Goal: Information Seeking & Learning: Find specific fact

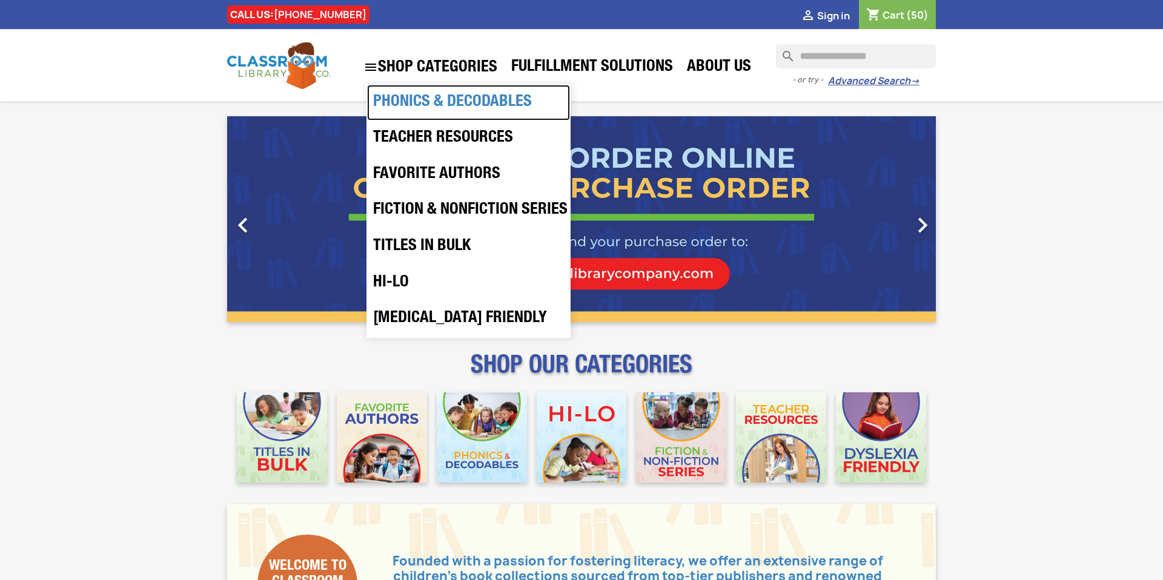
click at [428, 109] on link "Phonics & Decodables" at bounding box center [468, 103] width 203 height 36
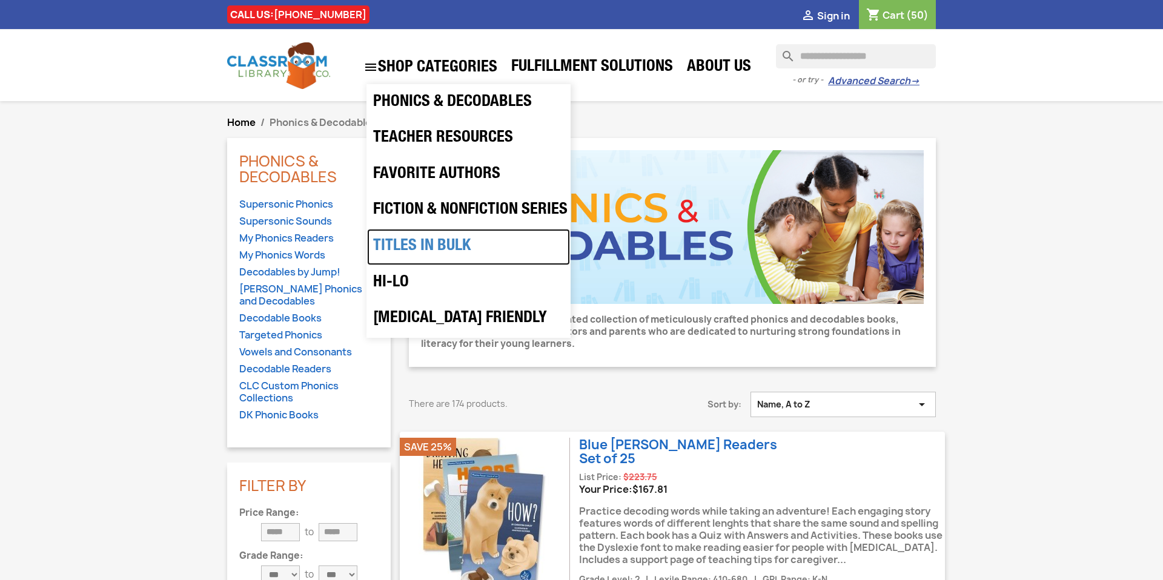
click at [423, 245] on link "Titles in Bulk" at bounding box center [468, 247] width 203 height 36
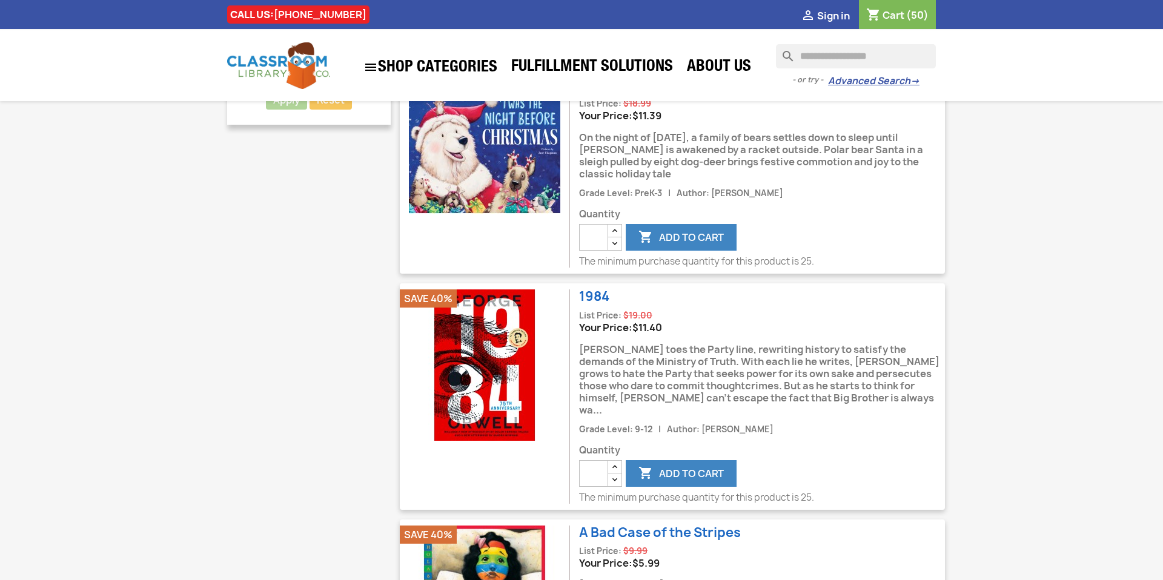
scroll to position [165, 0]
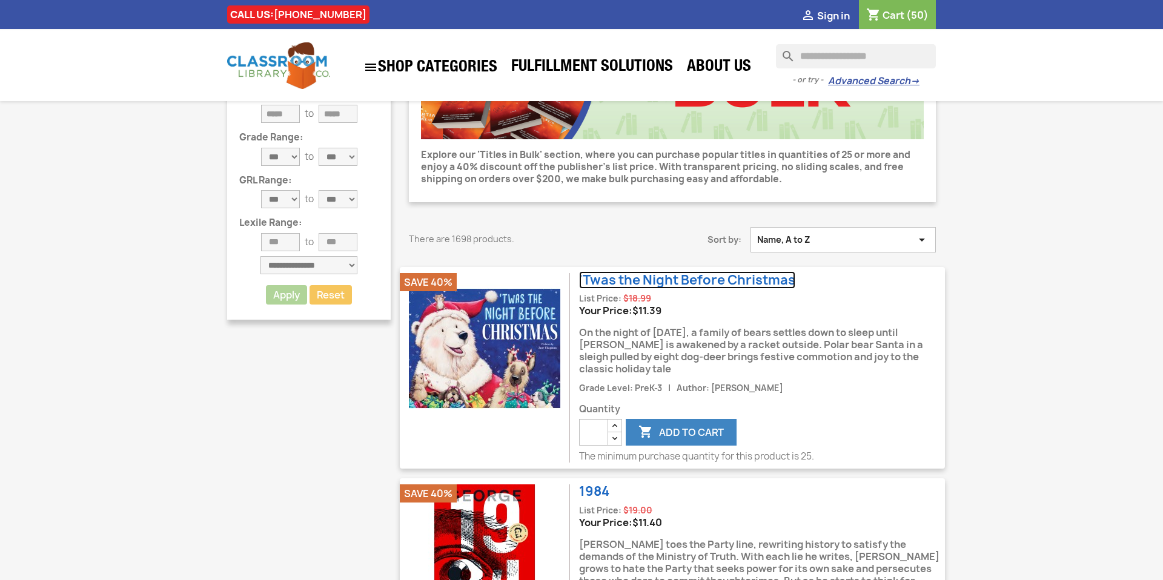
click at [660, 280] on link "'Twas the Night Before Christmas" at bounding box center [687, 280] width 216 height 18
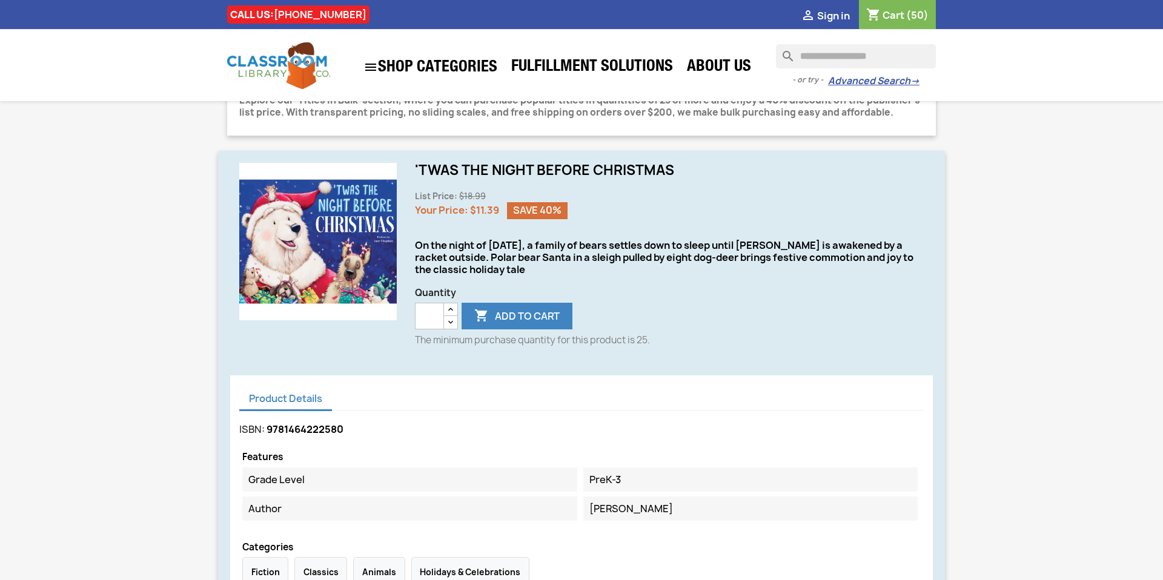
scroll to position [342, 0]
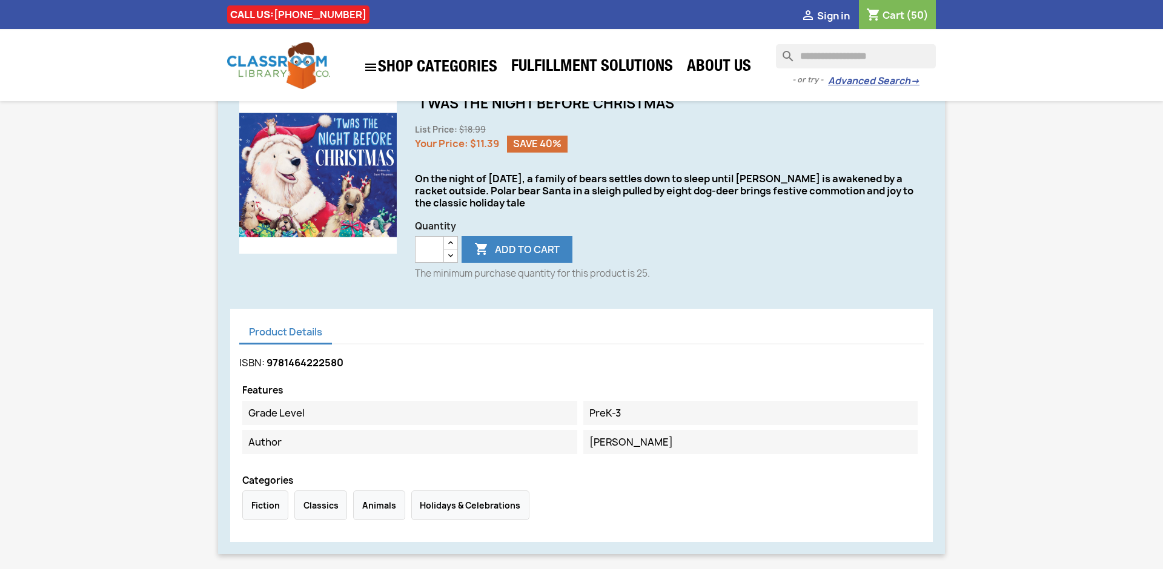
click at [302, 365] on span "9781464222580" at bounding box center [304, 362] width 77 height 13
copy span "9781464222580"
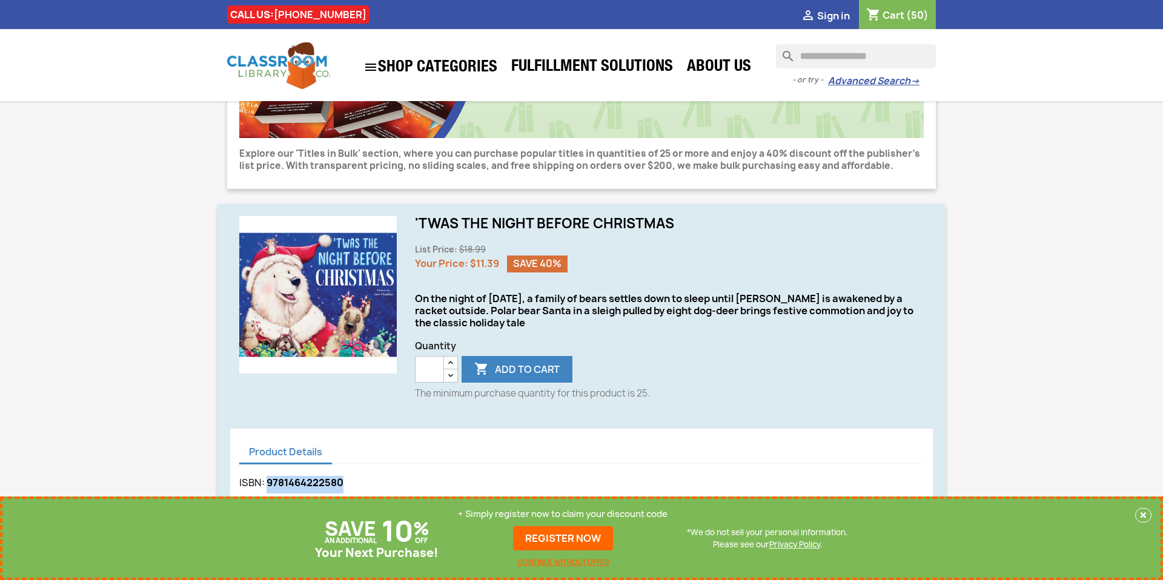
scroll to position [0, 0]
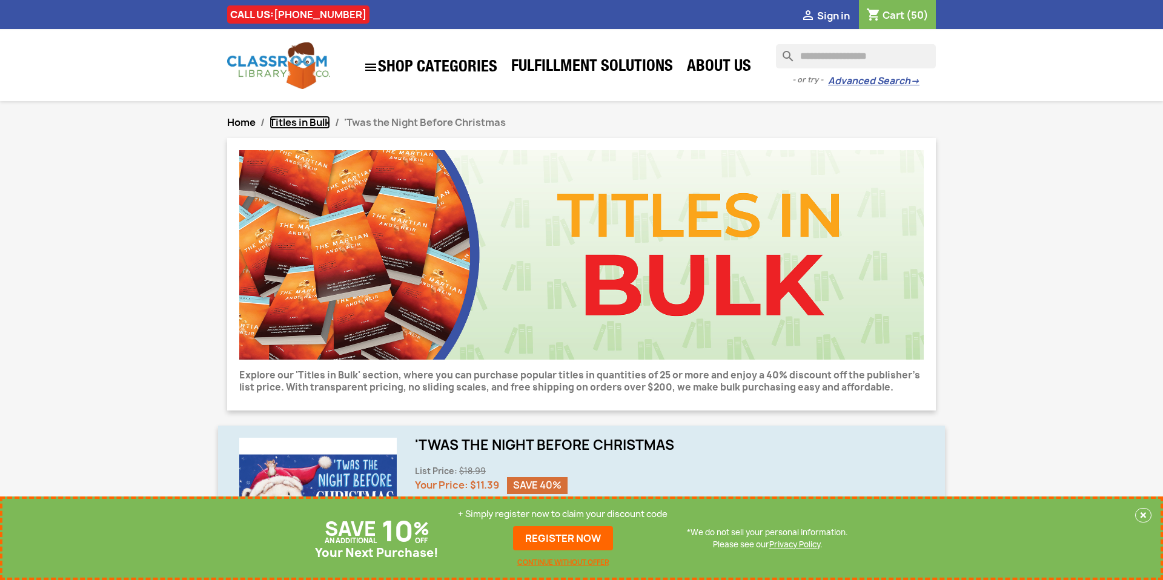
click at [306, 122] on span "Titles in Bulk" at bounding box center [299, 122] width 61 height 13
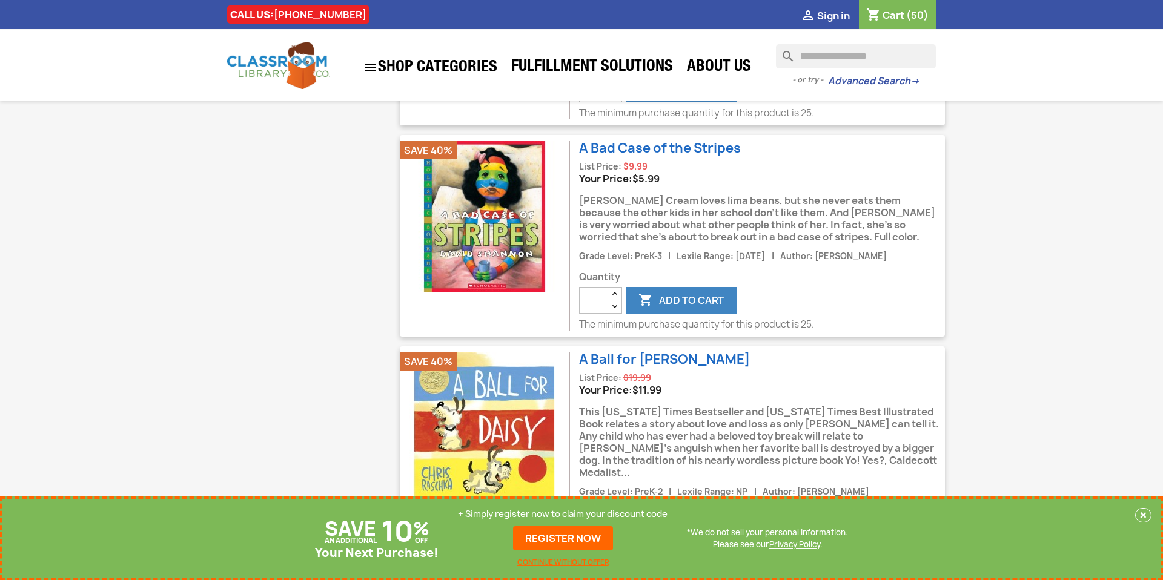
scroll to position [745, 0]
click at [655, 139] on link "A Bad Case of the Stripes" at bounding box center [660, 148] width 162 height 18
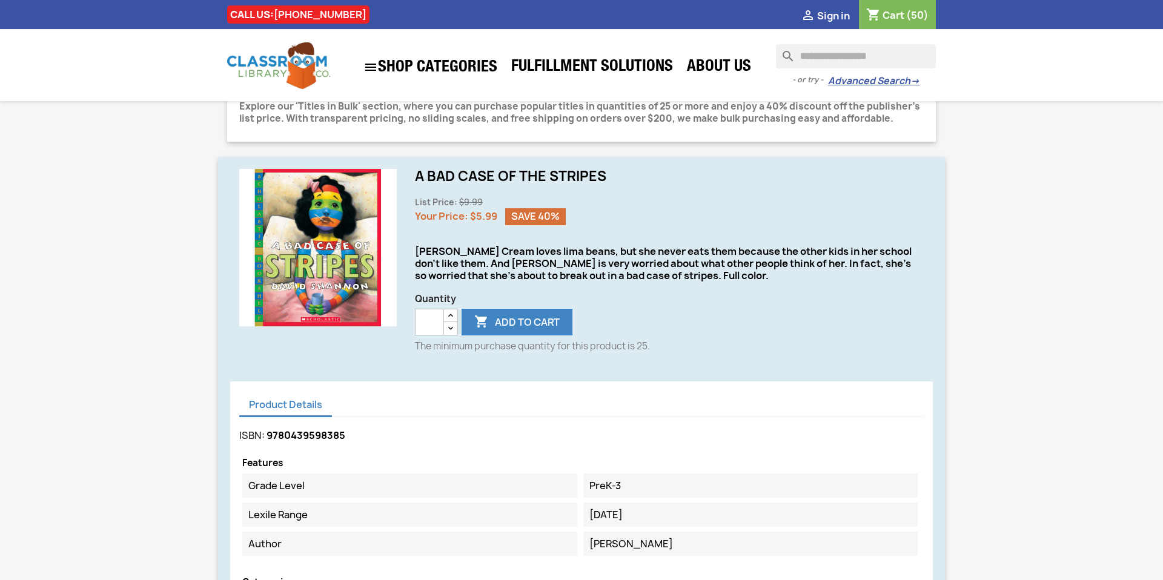
scroll to position [270, 0]
click at [305, 436] on span "9780439598385" at bounding box center [305, 434] width 79 height 13
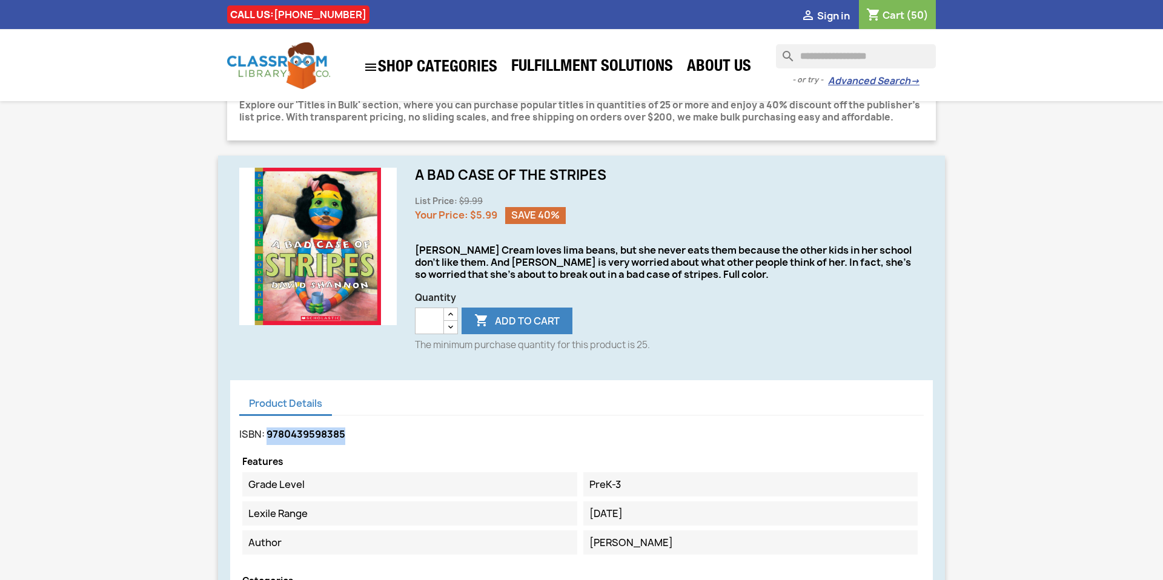
click at [305, 436] on span "9780439598385" at bounding box center [305, 434] width 79 height 13
copy span "9780439598385"
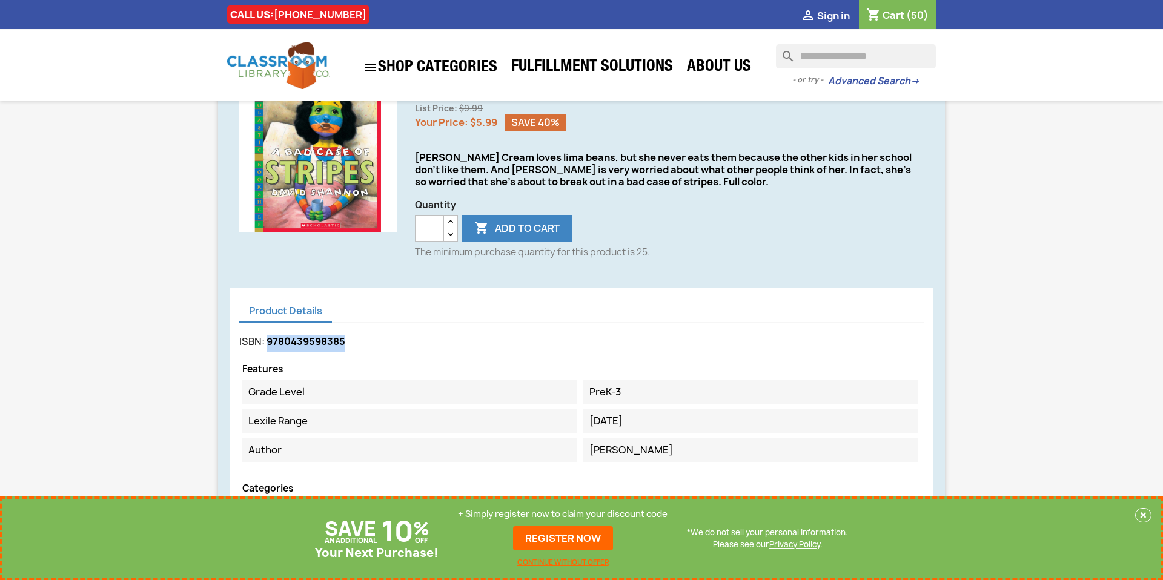
scroll to position [365, 0]
